Goal: Entertainment & Leisure: Consume media (video, audio)

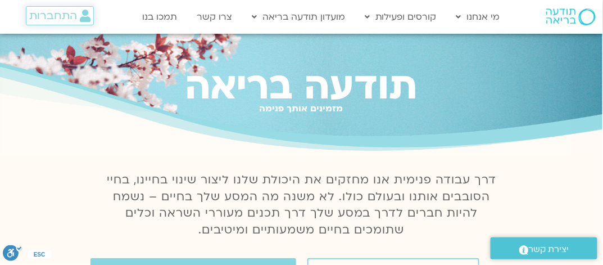
click at [59, 15] on span "התחברות" at bounding box center [53, 16] width 48 height 12
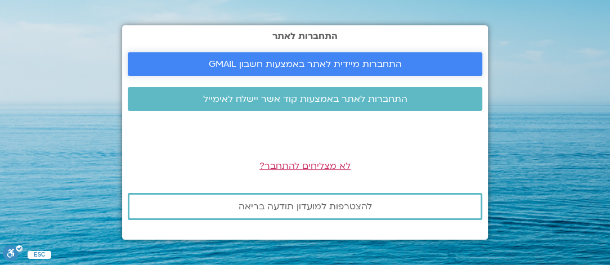
click at [276, 64] on span "התחברות מיידית לאתר באמצעות חשבון GMAIL" at bounding box center [305, 64] width 193 height 10
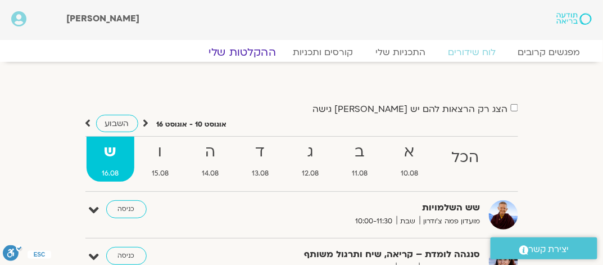
click at [249, 55] on link "ההקלטות שלי" at bounding box center [242, 52] width 94 height 13
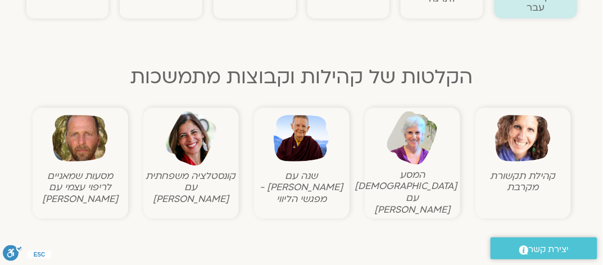
scroll to position [337, 0]
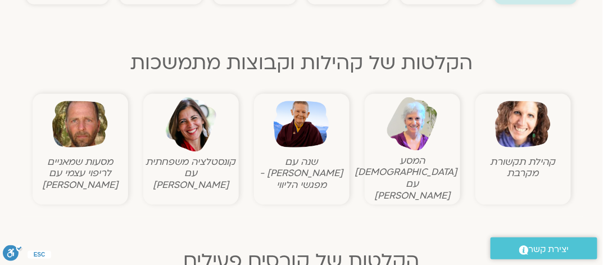
click at [534, 151] on img at bounding box center [523, 125] width 56 height 56
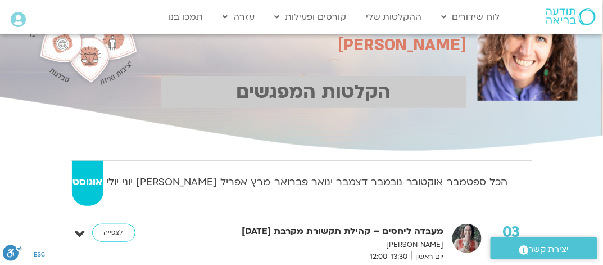
scroll to position [187, 0]
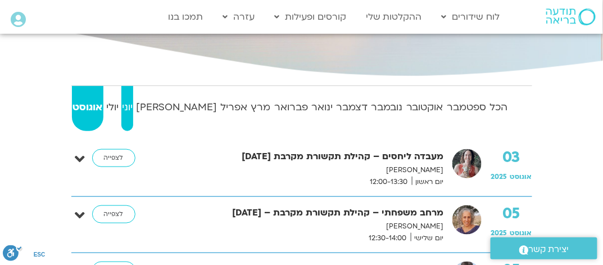
click at [133, 103] on strong "יוני" at bounding box center [127, 107] width 12 height 17
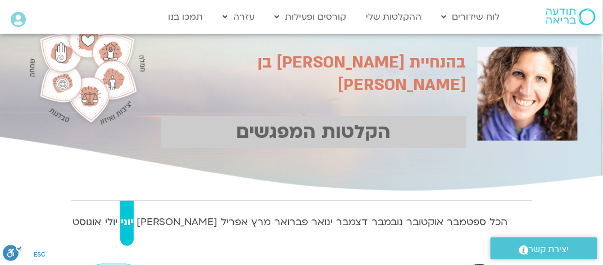
scroll to position [150, 0]
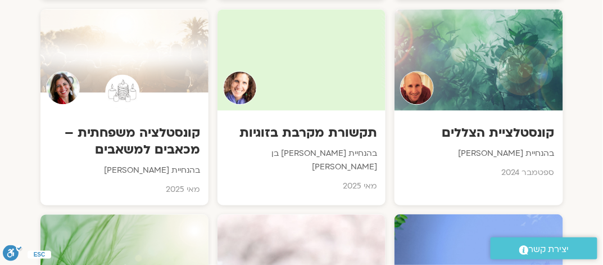
scroll to position [2624, 0]
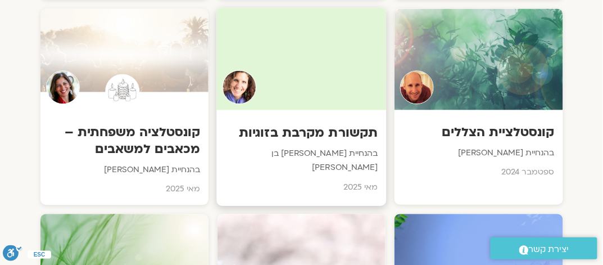
click at [308, 124] on h3 "תקשורת מקרבת בזוגיות" at bounding box center [301, 132] width 153 height 17
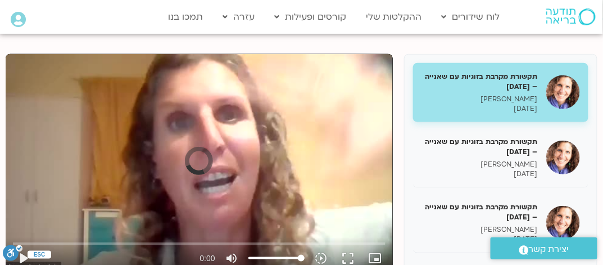
scroll to position [112, 0]
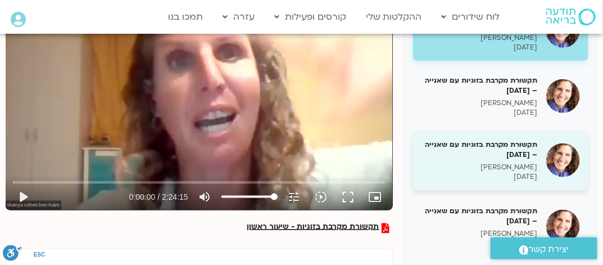
click at [499, 143] on h5 "תקשורת מקרבת בזוגיות עם שאנייה – [DATE]" at bounding box center [480, 149] width 116 height 20
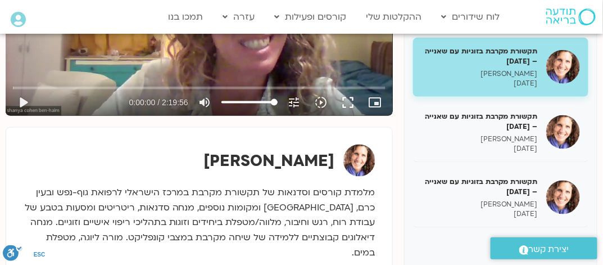
scroll to position [225, 0]
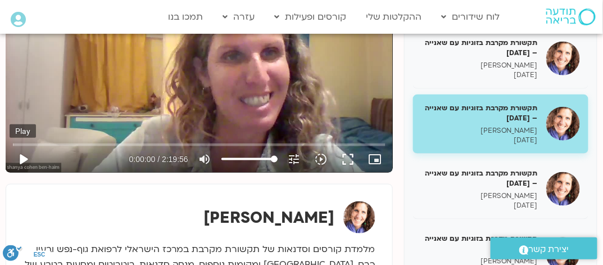
click at [23, 159] on button "play_arrow" at bounding box center [23, 159] width 27 height 27
click at [346, 158] on button "fullscreen" at bounding box center [348, 159] width 27 height 27
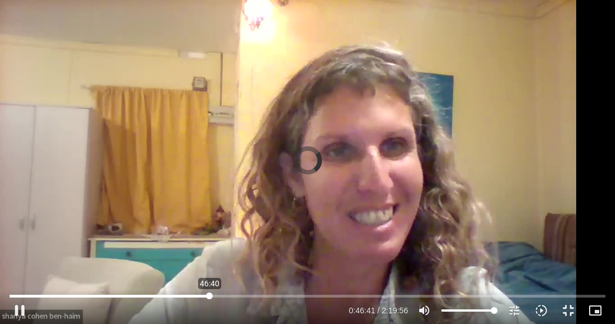
drag, startPoint x: 15, startPoint y: 294, endPoint x: 209, endPoint y: 298, distance: 194.6
click at [209, 264] on input "Seek" at bounding box center [308, 295] width 596 height 7
click at [18, 264] on button "pause" at bounding box center [19, 310] width 27 height 27
drag, startPoint x: 20, startPoint y: 309, endPoint x: 39, endPoint y: 295, distance: 23.7
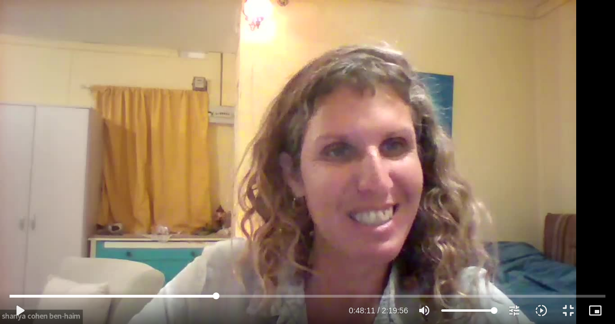
click at [20, 264] on button "play_arrow" at bounding box center [19, 310] width 27 height 27
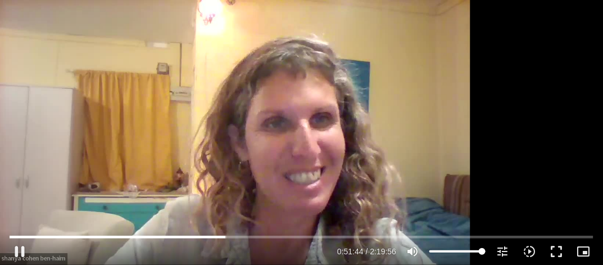
type input "3104.420308"
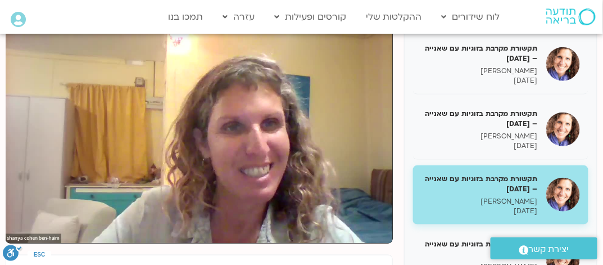
scroll to position [150, 0]
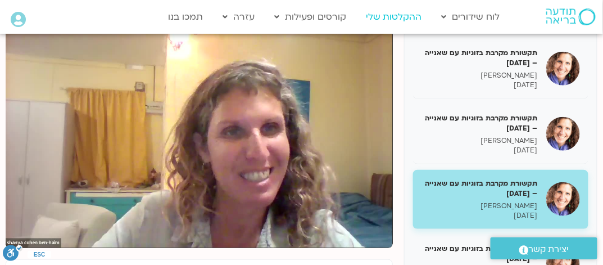
type input "3297.404404"
type input "3500.24553"
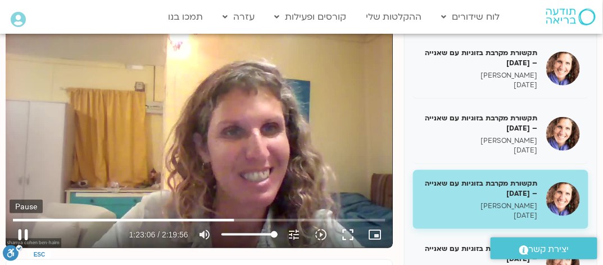
click at [27, 229] on button "pause" at bounding box center [23, 234] width 27 height 27
type input "4986.158592"
